Goal: Navigation & Orientation: Find specific page/section

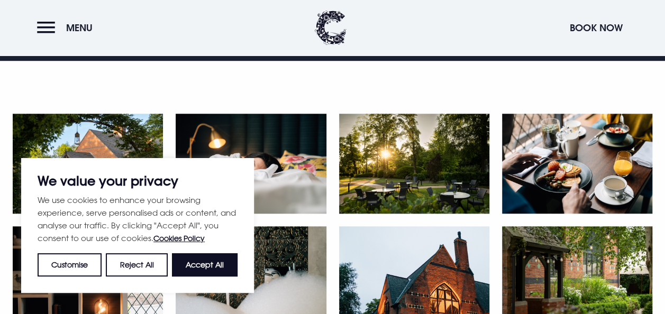
scroll to position [423, 0]
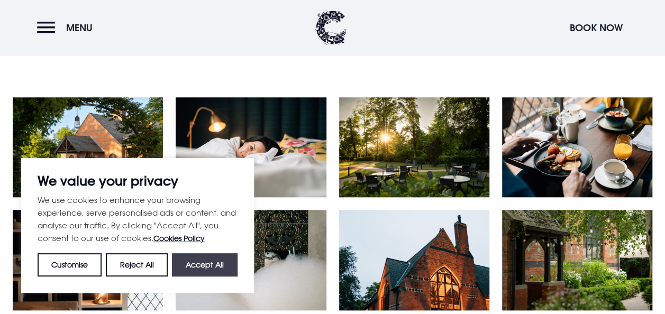
click at [214, 269] on button "Accept All" at bounding box center [205, 264] width 66 height 23
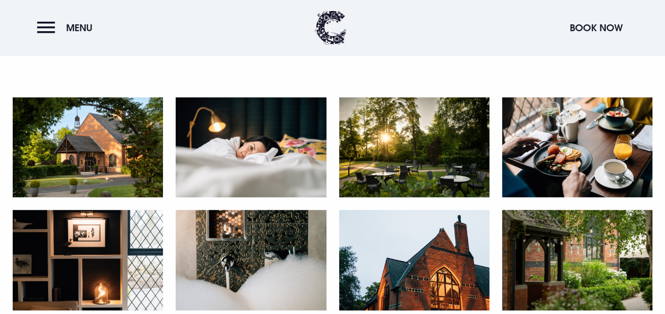
checkbox input "true"
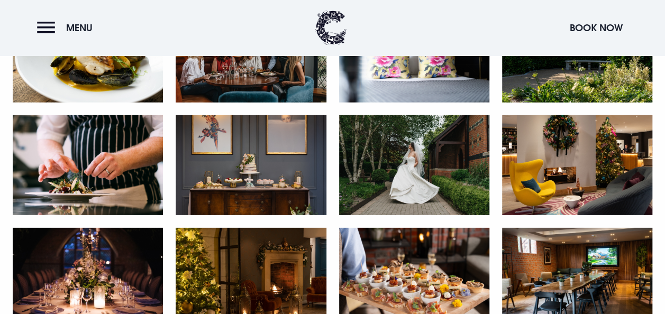
scroll to position [1533, 0]
click at [51, 25] on button "Menu" at bounding box center [67, 27] width 61 height 23
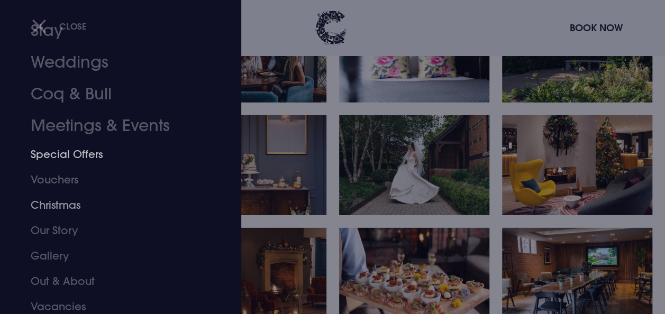
scroll to position [0, 0]
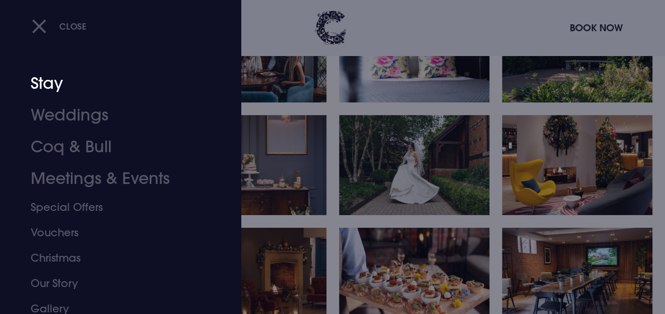
click at [52, 86] on link "Stay" at bounding box center [113, 84] width 165 height 32
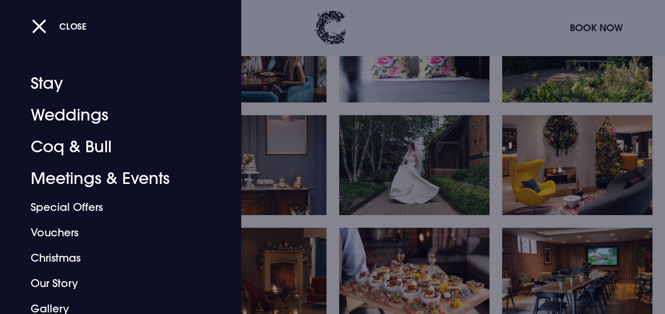
click at [628, 28] on div "Close" at bounding box center [344, 26] width 624 height 22
click at [51, 22] on button "Close" at bounding box center [59, 26] width 55 height 22
